Goal: Information Seeking & Learning: Learn about a topic

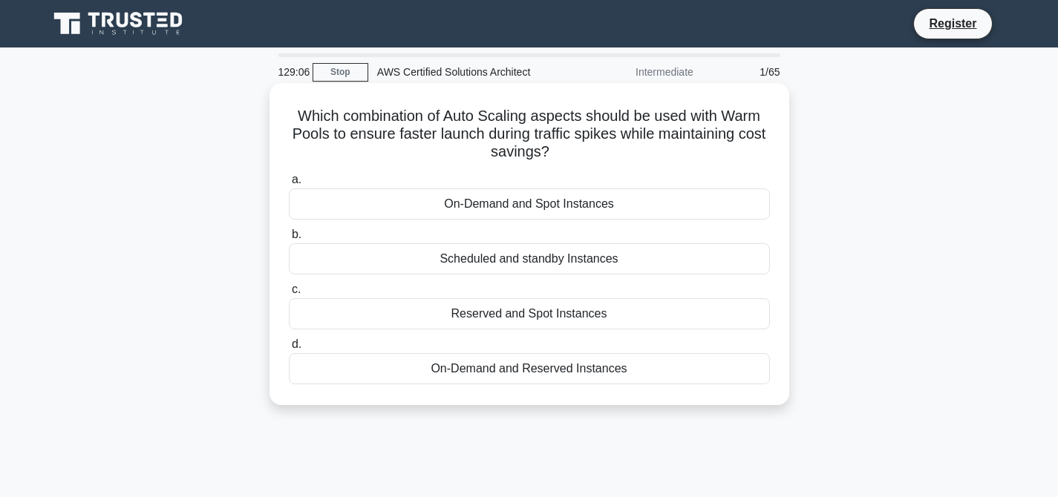
click at [518, 371] on div "On-Demand and Reserved Instances" at bounding box center [529, 368] width 481 height 31
click at [289, 350] on input "d. On-Demand and Reserved Instances" at bounding box center [289, 345] width 0 height 10
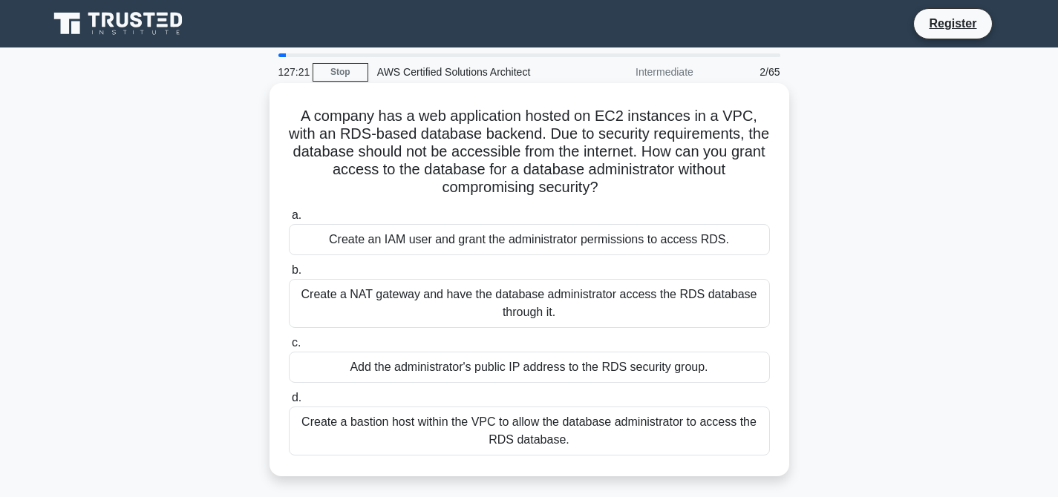
click at [556, 439] on div "Create a bastion host within the VPC to allow the database administrator to acc…" at bounding box center [529, 431] width 481 height 49
click at [289, 403] on input "d. Create a bastion host within the VPC to allow the database administrator to …" at bounding box center [289, 398] width 0 height 10
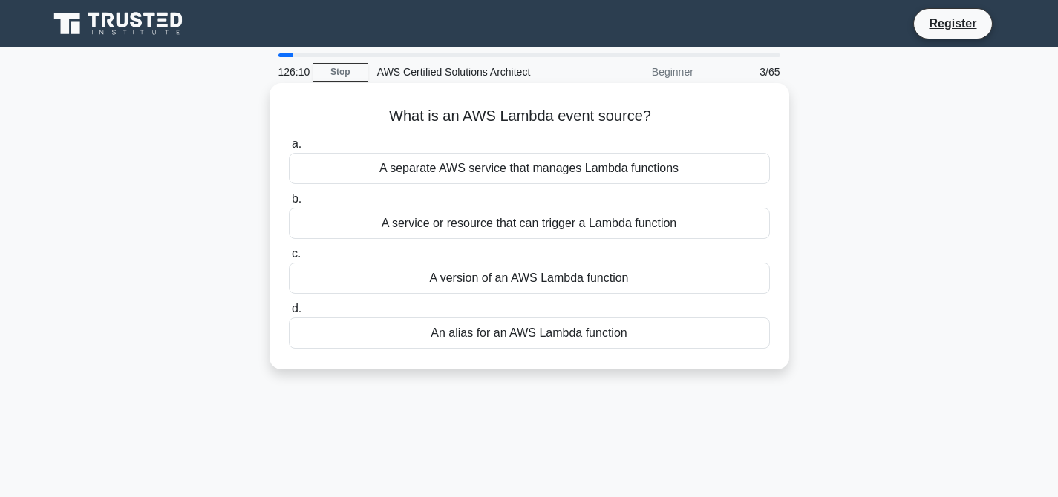
click at [571, 223] on div "A service or resource that can trigger a Lambda function" at bounding box center [529, 223] width 481 height 31
click at [289, 204] on input "b. A service or resource that can trigger a Lambda function" at bounding box center [289, 200] width 0 height 10
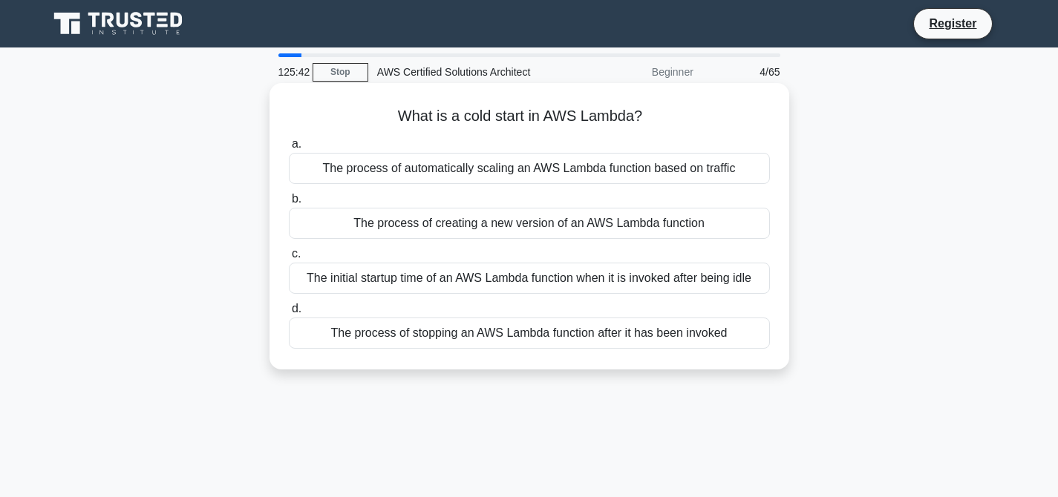
click at [540, 280] on div "The initial startup time of an AWS Lambda function when it is invoked after bei…" at bounding box center [529, 278] width 481 height 31
click at [289, 259] on input "c. The initial startup time of an AWS Lambda function when it is invoked after …" at bounding box center [289, 254] width 0 height 10
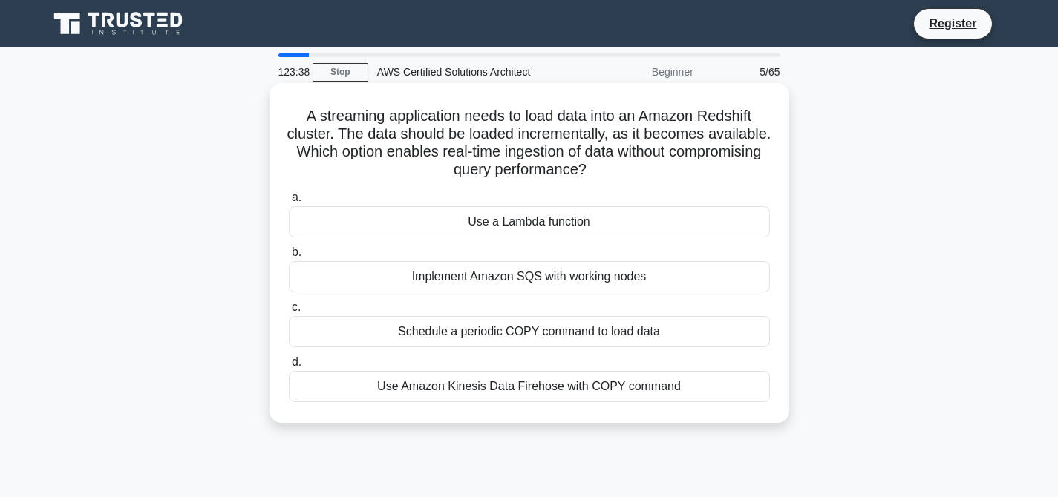
drag, startPoint x: 307, startPoint y: 117, endPoint x: 713, endPoint y: 395, distance: 491.9
click at [713, 395] on div "A streaming application needs to load data into an Amazon Redshift cluster. The…" at bounding box center [529, 253] width 508 height 328
copy div "A streaming application needs to load data into an Amazon Redshift cluster. The…"
click at [494, 392] on div "Use Amazon Kinesis Data Firehose with COPY command" at bounding box center [529, 386] width 481 height 31
click at [289, 367] on input "d. Use Amazon Kinesis Data Firehose with COPY command" at bounding box center [289, 363] width 0 height 10
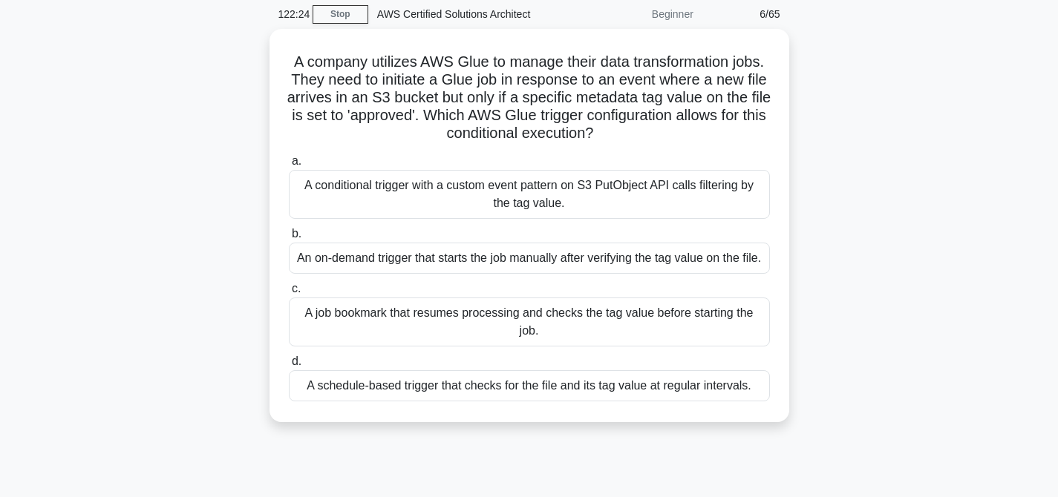
scroll to position [59, 0]
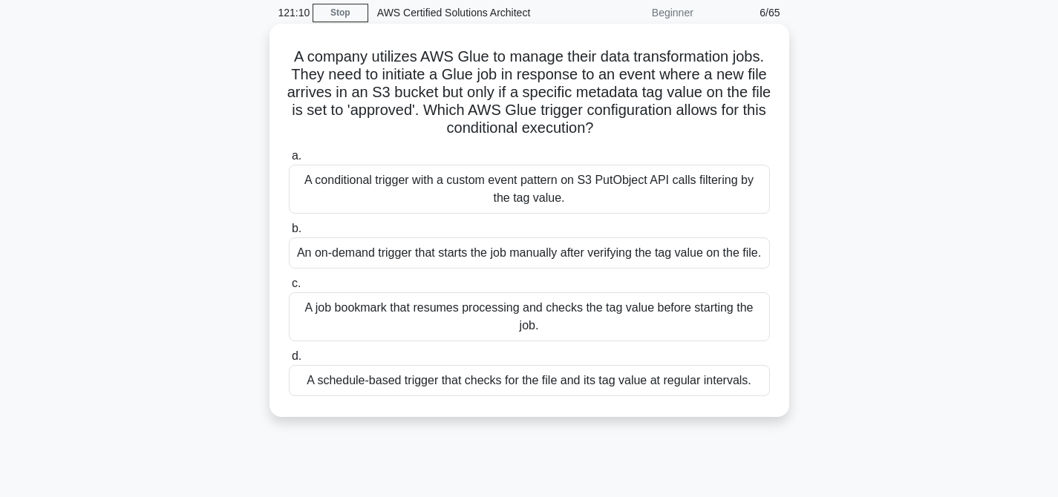
click at [566, 202] on div "A conditional trigger with a custom event pattern on S3 PutObject API calls fil…" at bounding box center [529, 189] width 481 height 49
click at [289, 161] on input "a. A conditional trigger with a custom event pattern on S3 PutObject API calls …" at bounding box center [289, 156] width 0 height 10
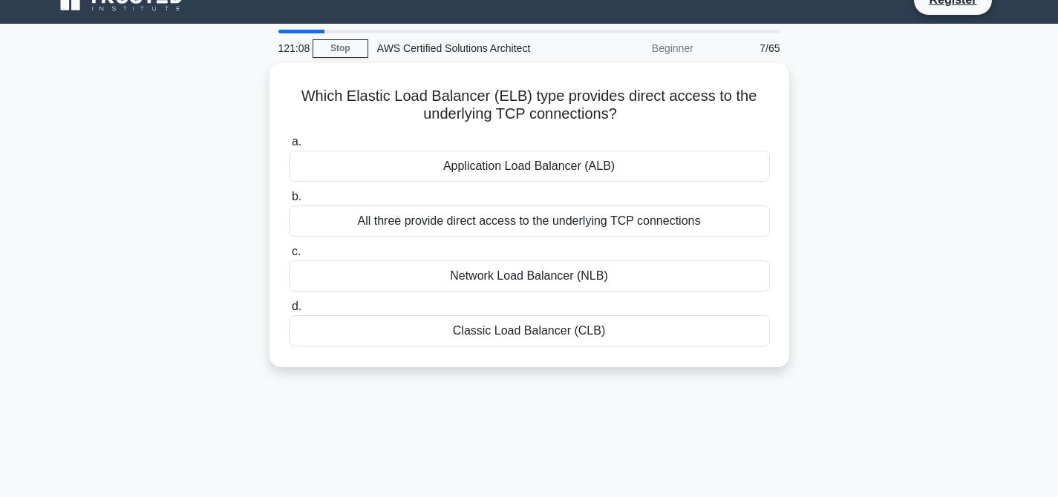
scroll to position [0, 0]
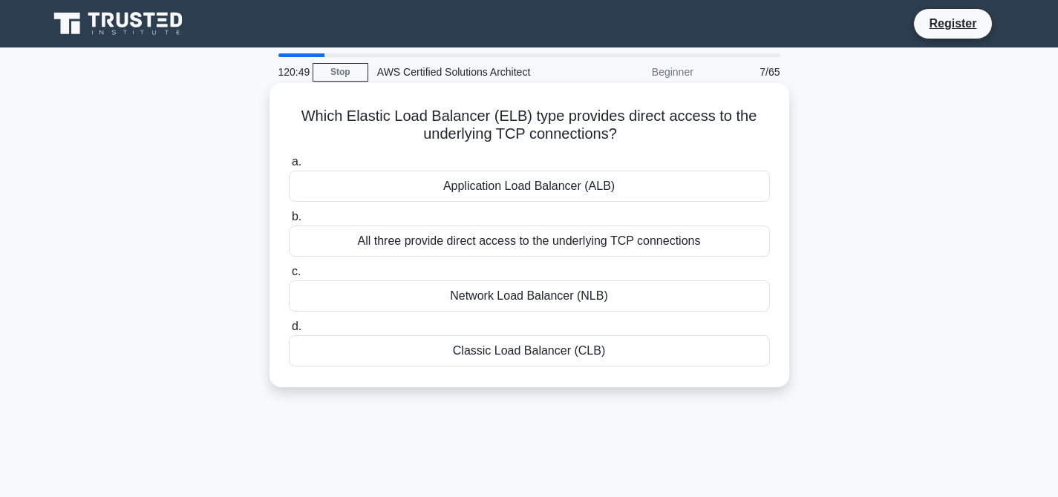
click at [539, 299] on div "Network Load Balancer (NLB)" at bounding box center [529, 296] width 481 height 31
click at [289, 277] on input "c. Network Load Balancer (NLB)" at bounding box center [289, 272] width 0 height 10
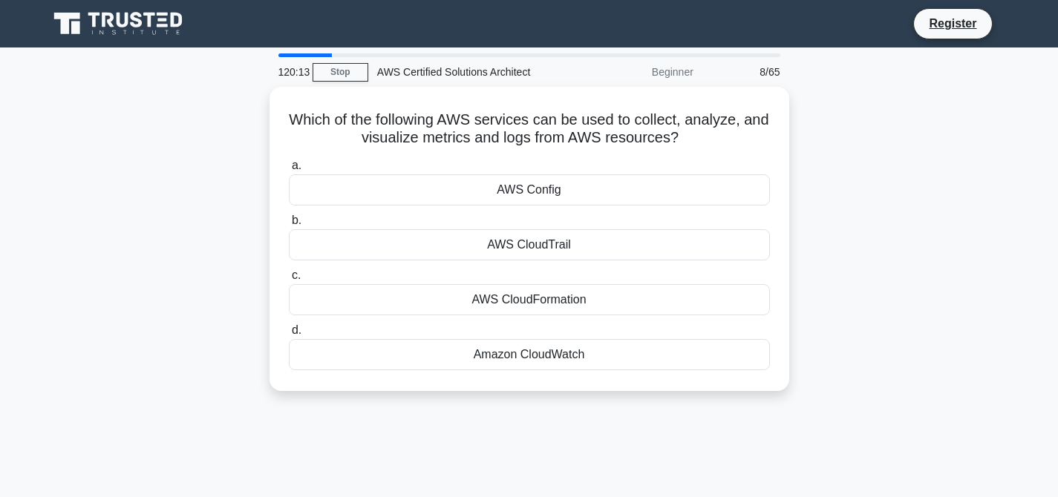
drag, startPoint x: 287, startPoint y: 111, endPoint x: 625, endPoint y: 391, distance: 439.3
click at [625, 391] on div "Which of the following AWS services can be used to collect, analyze, and visual…" at bounding box center [529, 248] width 980 height 322
copy div "Which of the following AWS services can be used to collect, analyze, and visual…"
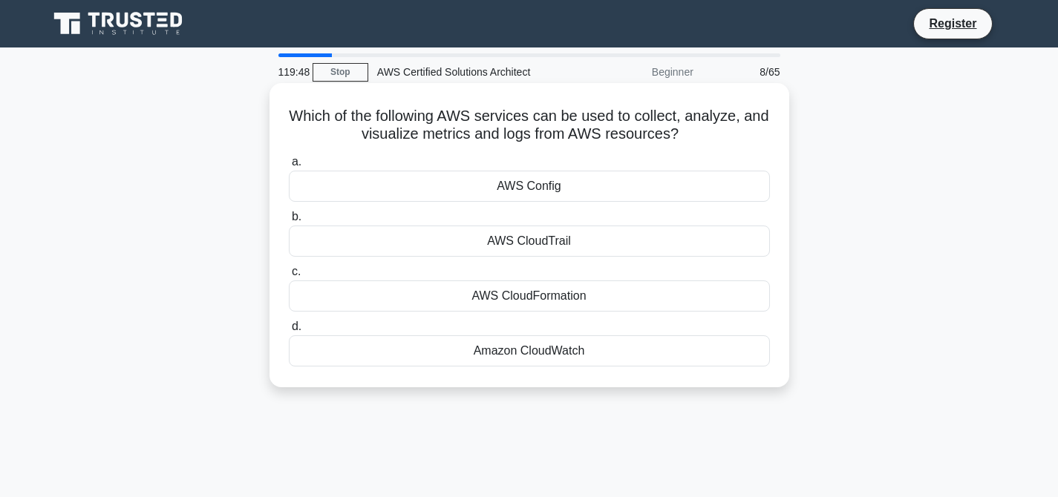
click at [497, 352] on div "Amazon CloudWatch" at bounding box center [529, 351] width 481 height 31
click at [289, 332] on input "d. Amazon CloudWatch" at bounding box center [289, 327] width 0 height 10
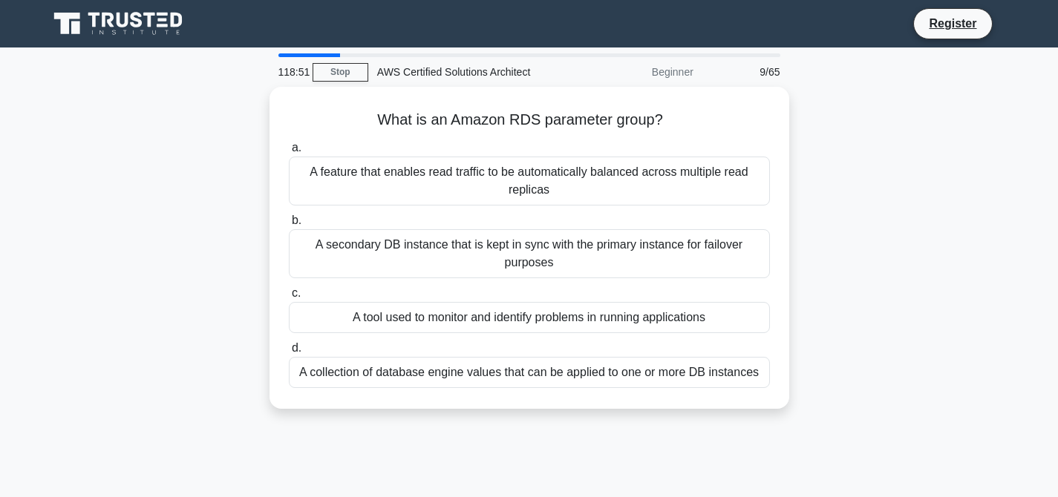
drag, startPoint x: 377, startPoint y: 117, endPoint x: 821, endPoint y: 409, distance: 531.7
click at [821, 409] on div "What is an Amazon RDS parameter group? .spinner_0XTQ{transform-origin:center;an…" at bounding box center [529, 257] width 980 height 340
copy div "What is an Amazon RDS parameter group? .spinner_0XTQ{transform-origin:center;an…"
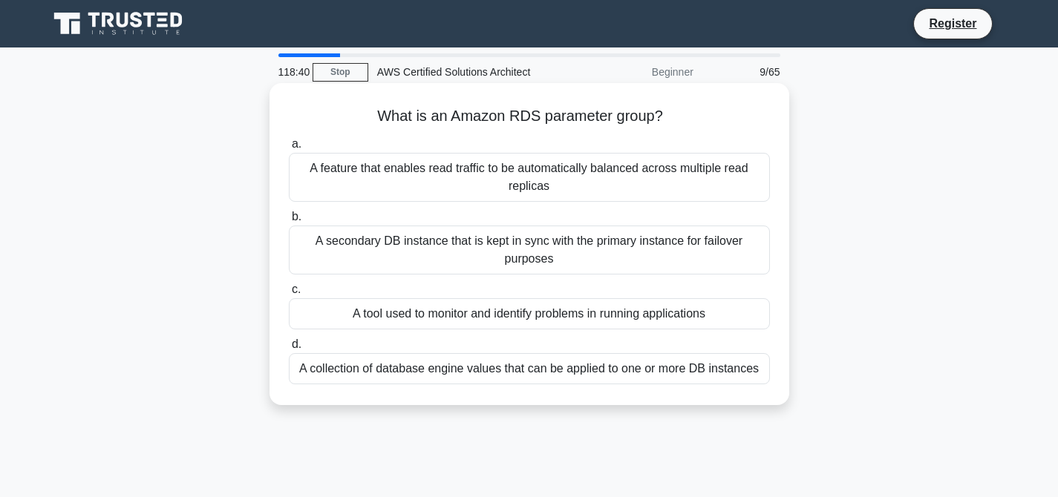
click at [481, 367] on div "A collection of database engine values that can be applied to one or more DB in…" at bounding box center [529, 368] width 481 height 31
click at [289, 350] on input "d. A collection of database engine values that can be applied to one or more DB…" at bounding box center [289, 345] width 0 height 10
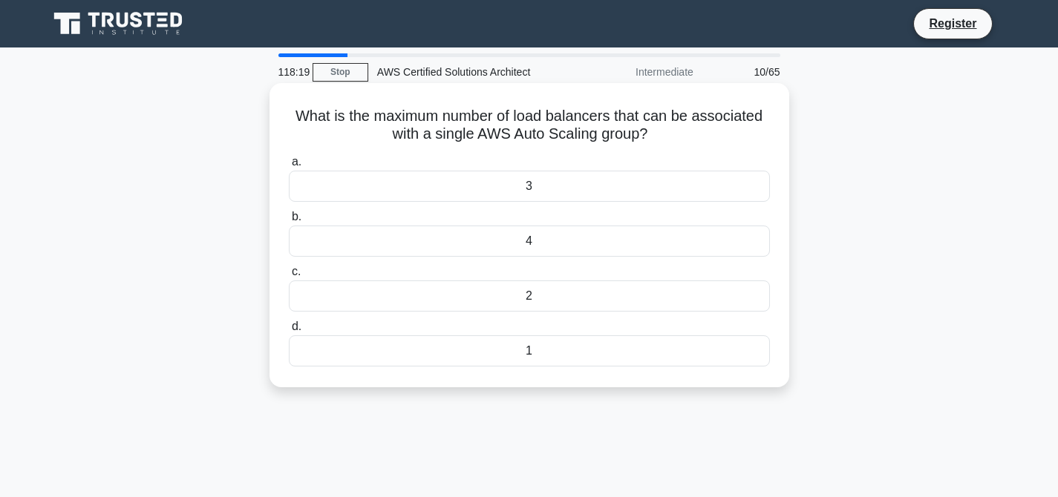
drag, startPoint x: 298, startPoint y: 114, endPoint x: 556, endPoint y: 379, distance: 370.1
click at [556, 379] on div "What is the maximum number of load balancers that can be associated with a sing…" at bounding box center [529, 235] width 508 height 293
copy div "What is the maximum number of load balancers that can be associated with a sing…"
click at [559, 191] on div "3" at bounding box center [529, 186] width 481 height 31
click at [289, 167] on input "a. 3" at bounding box center [289, 162] width 0 height 10
